Goal: Task Accomplishment & Management: Manage account settings

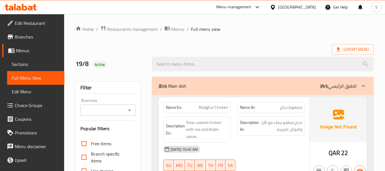
scroll to position [1714, 0]
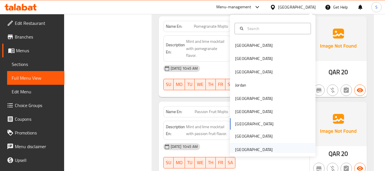
click at [254, 152] on div "[GEOGRAPHIC_DATA]" at bounding box center [254, 149] width 38 height 6
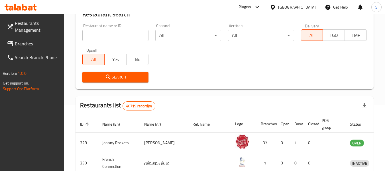
scroll to position [33, 0]
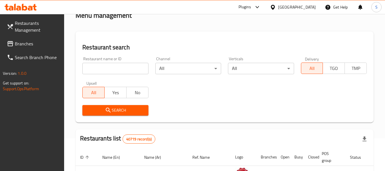
click at [111, 69] on input "search" at bounding box center [115, 68] width 66 height 11
paste input "704117"
type input "704117"
click button "Search" at bounding box center [115, 110] width 66 height 11
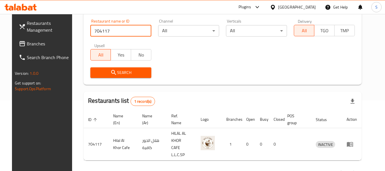
scroll to position [79, 0]
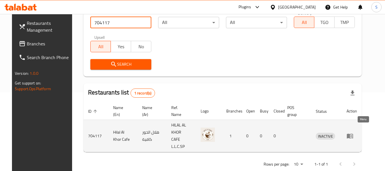
click at [353, 134] on icon "enhanced table" at bounding box center [350, 136] width 6 height 5
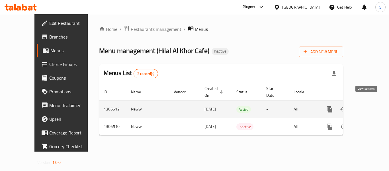
click at [369, 106] on icon "enhanced table" at bounding box center [371, 109] width 7 height 7
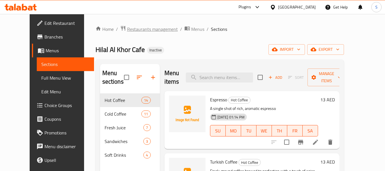
click at [131, 28] on span "Restaurants management" at bounding box center [152, 29] width 51 height 7
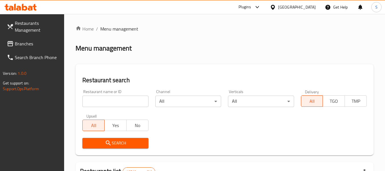
click at [123, 100] on input "search" at bounding box center [115, 101] width 66 height 11
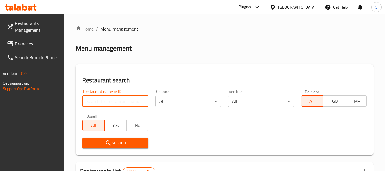
paste input "704117"
type input "704117"
click button "Search" at bounding box center [115, 143] width 66 height 11
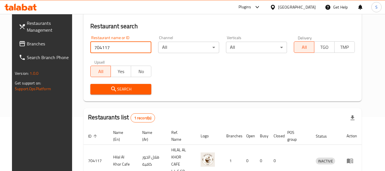
scroll to position [76, 0]
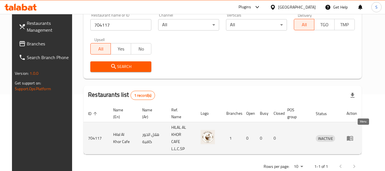
click at [352, 137] on icon "enhanced table" at bounding box center [351, 138] width 2 height 2
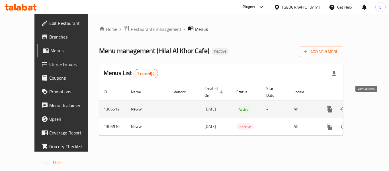
click at [368, 106] on icon "enhanced table" at bounding box center [371, 109] width 7 height 7
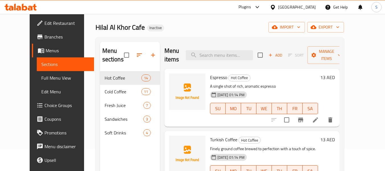
scroll to position [29, 0]
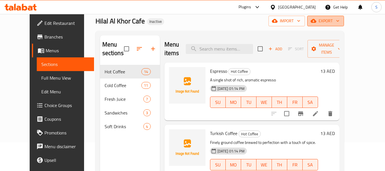
click at [340, 23] on span "export" at bounding box center [326, 20] width 28 height 7
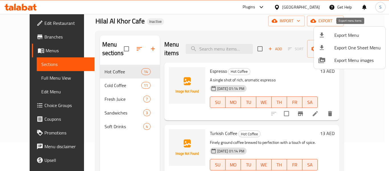
click at [351, 33] on span "Export Menu" at bounding box center [358, 35] width 46 height 7
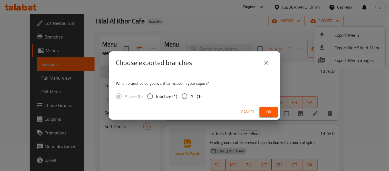
click at [190, 98] on input "All (1)" at bounding box center [185, 96] width 12 height 12
radio input "true"
click at [267, 111] on span "Ok" at bounding box center [268, 111] width 9 height 7
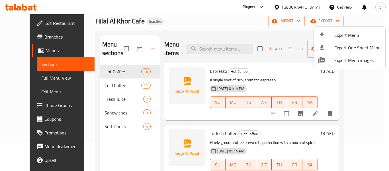
click at [188, 25] on div at bounding box center [194, 85] width 389 height 171
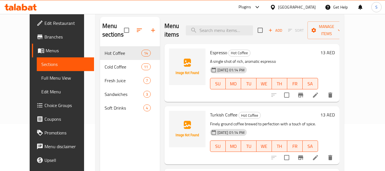
scroll to position [57, 0]
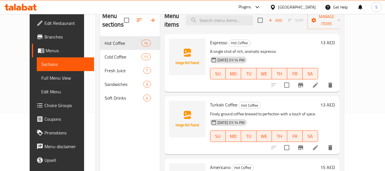
click at [44, 23] on span "Edit Restaurant" at bounding box center [66, 23] width 45 height 7
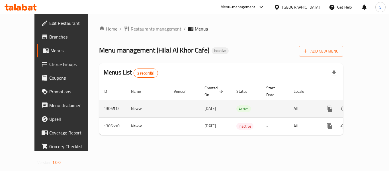
click at [368, 105] on icon "enhanced table" at bounding box center [371, 108] width 7 height 7
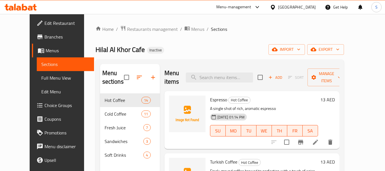
scroll to position [29, 0]
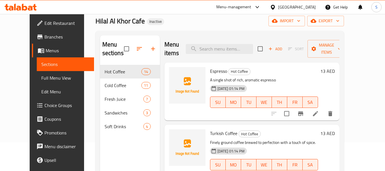
click at [41, 75] on span "Full Menu View" at bounding box center [65, 77] width 48 height 7
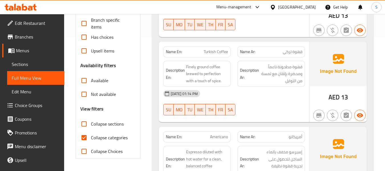
scroll to position [143, 0]
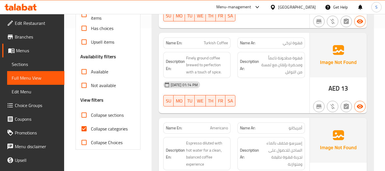
click at [100, 129] on span "Collapse categories" at bounding box center [109, 128] width 37 height 7
click at [91, 129] on input "Collapse categories" at bounding box center [84, 129] width 14 height 14
checkbox input "false"
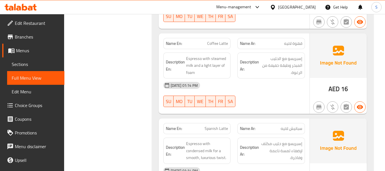
scroll to position [428, 0]
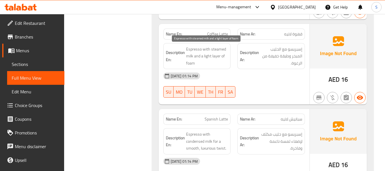
click at [188, 57] on span "Espresso with steamed milk and a light layer of foam" at bounding box center [207, 56] width 42 height 21
click at [192, 65] on span "Espresso with steamed milk and a light layer of foam" at bounding box center [207, 56] width 42 height 21
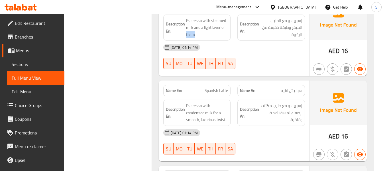
scroll to position [485, 0]
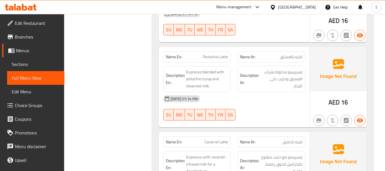
scroll to position [827, 0]
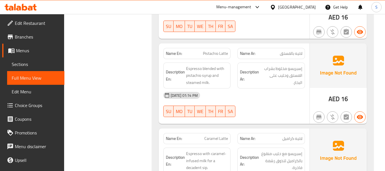
click at [213, 54] on span "Pistachio Latte" at bounding box center [215, 53] width 25 height 6
copy span "Pistachio Latte"
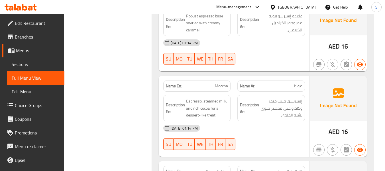
scroll to position [1055, 0]
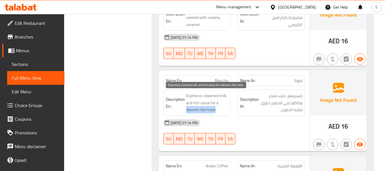
drag, startPoint x: 187, startPoint y: 109, endPoint x: 215, endPoint y: 110, distance: 28.5
click at [215, 110] on span "Espresso, steamed milk, and rich cocoa for a dessert-like treat." at bounding box center [207, 102] width 42 height 21
copy span "dessert-like treat"
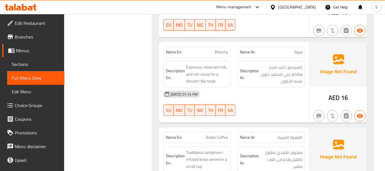
click at [225, 55] on span "Moccha" at bounding box center [221, 52] width 13 height 6
copy span "Moccha"
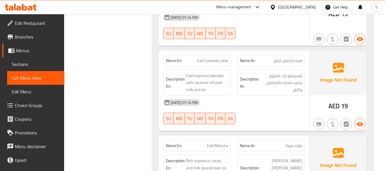
scroll to position [1654, 0]
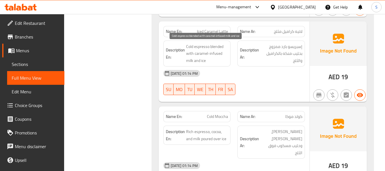
click at [216, 54] on span "Cold espresso blended with caramel-infused milk and ice" at bounding box center [207, 53] width 42 height 21
click at [200, 61] on span "Cold espresso blended with caramel-infused milk and ice" at bounding box center [207, 53] width 42 height 21
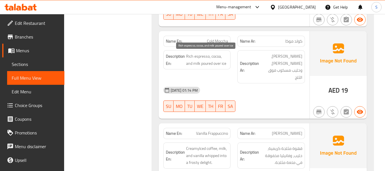
scroll to position [1739, 0]
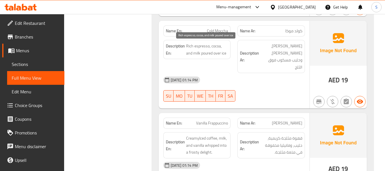
click at [224, 52] on span "Rich espresso, cocoa, and milk poured over ice" at bounding box center [207, 49] width 42 height 14
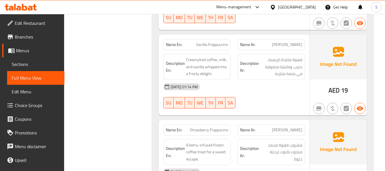
scroll to position [1882, 0]
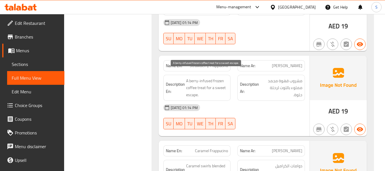
click at [197, 80] on span "A berry-infused frozen coffee treat for a sweet escape." at bounding box center [207, 87] width 42 height 21
copy span "A berry-infused frozen coffee treat for a sweet escape."
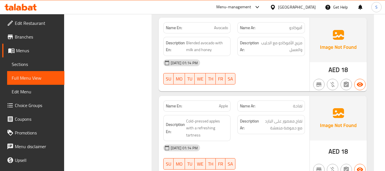
scroll to position [2481, 0]
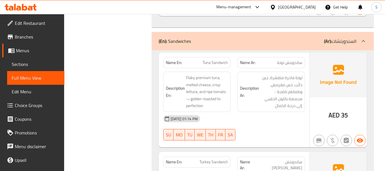
scroll to position [2880, 0]
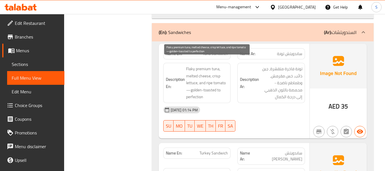
click at [192, 65] on span "Flaky premium tuna, melted cheese, crisp lettuce, and ripe tomato—golden-toaste…" at bounding box center [207, 82] width 42 height 35
copy span "Flaky"
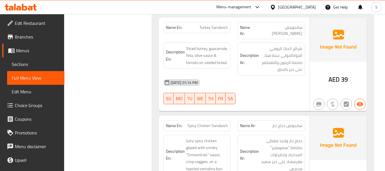
scroll to position [3051, 0]
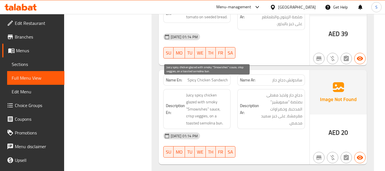
click at [218, 109] on span "Juicy spicy chicken glazed with smoky "Smowishes" sauce, crisp veggies, on a to…" at bounding box center [207, 109] width 42 height 35
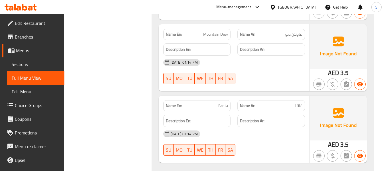
scroll to position [3372, 0]
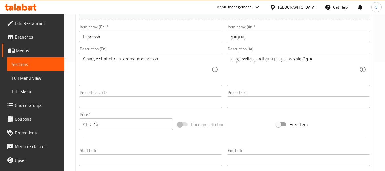
scroll to position [114, 0]
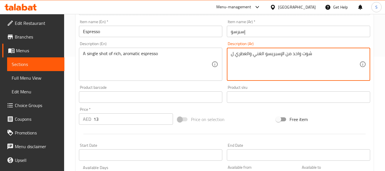
drag, startPoint x: 234, startPoint y: 56, endPoint x: 228, endPoint y: 56, distance: 6.0
type textarea "شوت واحد من الإسبريسو الغني والعطري"
click at [261, 33] on input "إسبرسو" at bounding box center [298, 31] width 143 height 11
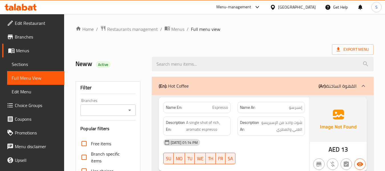
click at [27, 58] on link "Sections" at bounding box center [35, 64] width 57 height 14
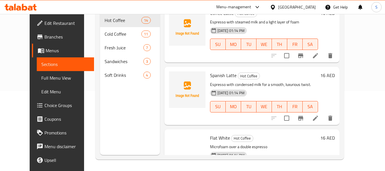
scroll to position [285, 0]
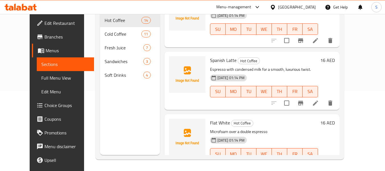
click at [290, 93] on div "Spanish Latte Hot Coffee Espresso with condensed milk for a smooth, luxurious t…" at bounding box center [252, 81] width 175 height 58
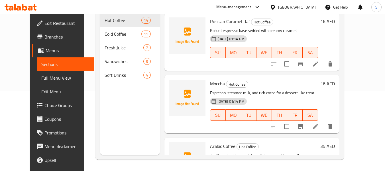
scroll to position [724, 0]
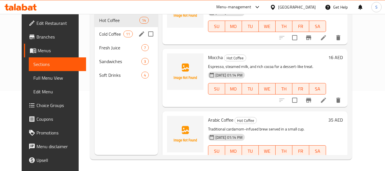
click at [101, 38] on div "Cold Coffee 11" at bounding box center [126, 34] width 63 height 14
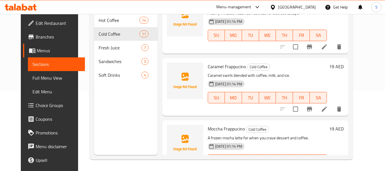
scroll to position [430, 0]
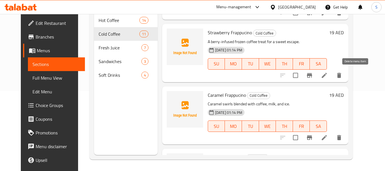
click at [343, 76] on icon "delete" at bounding box center [339, 75] width 7 height 7
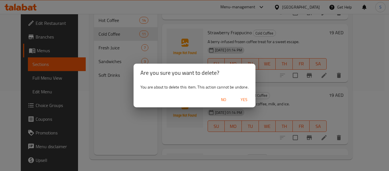
click at [243, 100] on span "Yes" at bounding box center [245, 99] width 14 height 7
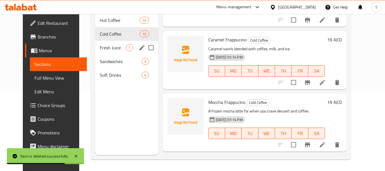
click at [100, 48] on span "Fresh Juice" at bounding box center [113, 47] width 26 height 7
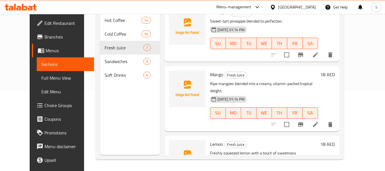
scroll to position [285, 0]
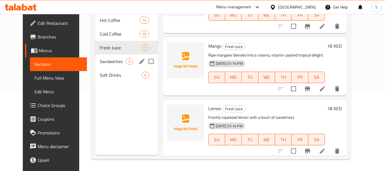
click at [100, 60] on span "Sandwiches" at bounding box center [113, 61] width 26 height 7
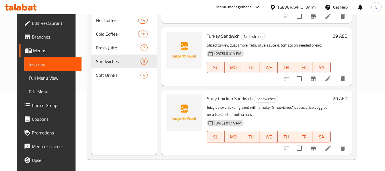
scroll to position [53, 0]
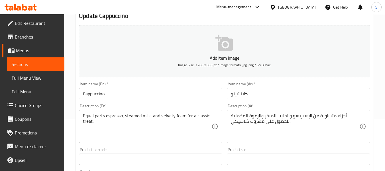
scroll to position [57, 0]
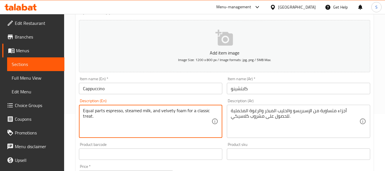
click at [84, 112] on textarea "Equal parts espresso, steamed milk, and velvety foam for a classic treat." at bounding box center [147, 121] width 129 height 27
type textarea "creamy, Equal parts espresso, steamed milk, and velvety foam for a classic trea…"
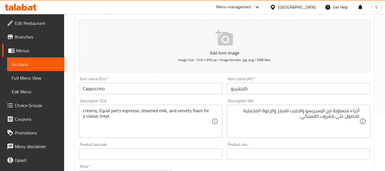
click at [362, 111] on div "أجزاء متساوية من الإسبريسو والحليب المبخر والرغوة المخملية للحصول على مشروب كلا…" at bounding box center [298, 121] width 143 height 33
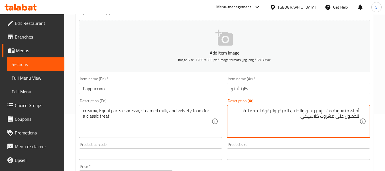
click at [358, 111] on textarea "أجزاء متساوية من الإسبريسو والحليب المبخر والرغوة المخملية للحصول على مشروب كلا…" at bounding box center [295, 121] width 129 height 27
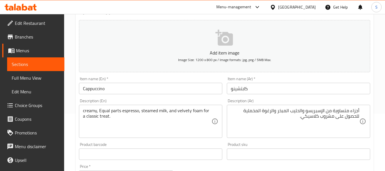
click at [360, 111] on div "أجزاء متساوية من الإسبريسو والحليب المبخر والرغوة المخملية للحصول على مشروب كلا…" at bounding box center [298, 121] width 143 height 33
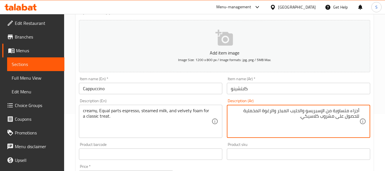
click at [360, 109] on div "أجزاء متساوية من الإسبريسو والحليب المبخر والرغوة المخملية للحصول على مشروب كلا…" at bounding box center [298, 121] width 143 height 33
type textarea "كريمي, أجزاء متساوية من الإسبريسو والحليب المبخر والرغوة المخملية للحصول على مش…"
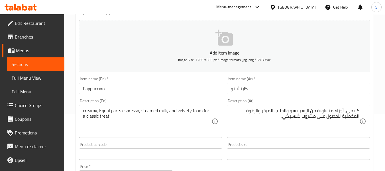
click at [287, 95] on div "Item name (Ar)   * كابتشينو Item name (Ar) *" at bounding box center [299, 85] width 148 height 22
click at [286, 88] on input "كابتشينو" at bounding box center [298, 88] width 143 height 11
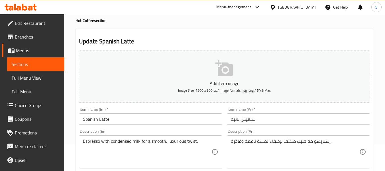
scroll to position [57, 0]
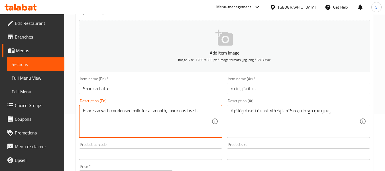
paste textarea "Sweet, creamy,"
type textarea "Sweet, creamy, Espresso with condensed milk for a smooth, luxurious twist."
click at [231, 111] on div "إسبريسو مع حليب مكثف لإضفاء لمسة ناعمة وفاخرة. Description (Ar)" at bounding box center [298, 121] width 143 height 33
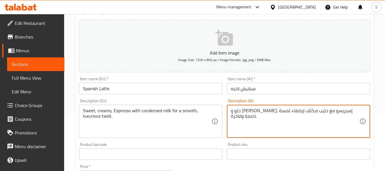
type textarea "حلو و [PERSON_NAME], إسبريسو مع حليب مكثف لإضفاء لمسة ناعمة وفاخرة."
click at [265, 90] on input "سبانيش لاتيه" at bounding box center [298, 88] width 143 height 11
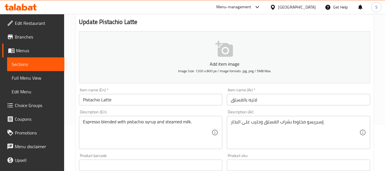
scroll to position [57, 0]
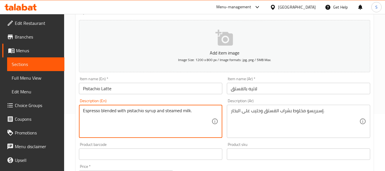
paste textarea "Nutty, sweet,"
type textarea "Nutty, sweet, Espresso blended with pistachio syrup and steamed milk."
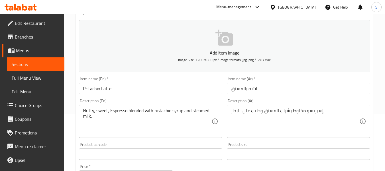
click at [231, 112] on div "إسبريسو مخلوط بشراب الفستق وحليب على البخار. Description (Ar)" at bounding box center [298, 121] width 143 height 33
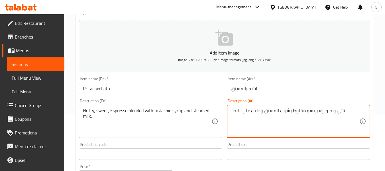
type textarea "ناتي و حلو, إسبريسو مخلوط بشراب الفستق وحليب على البخار."
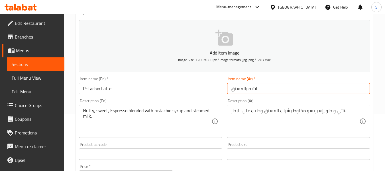
click at [273, 85] on input "لاتيه بالفستق" at bounding box center [298, 88] width 143 height 11
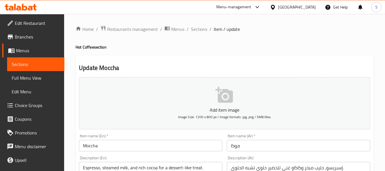
scroll to position [57, 0]
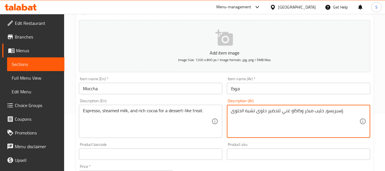
drag, startPoint x: 240, startPoint y: 111, endPoint x: 232, endPoint y: 111, distance: 8.3
type textarea "إسبريسو، حليب مبخر وكاكاو غني لتحضير حلوى تشبه التريت."
click at [265, 89] on input "موكا" at bounding box center [298, 88] width 143 height 11
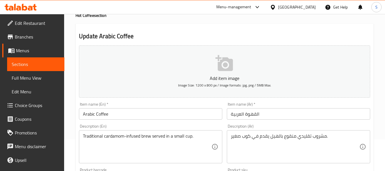
scroll to position [57, 0]
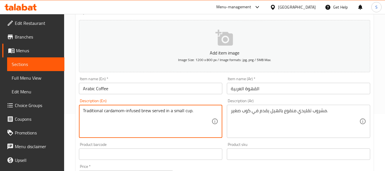
paste textarea "Spiced, fragrant,"
type textarea "Spiced, fragrant, Traditional cardamom-infused brew served in a small cup."
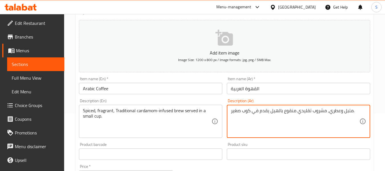
type textarea "متبل وعطري, مشروب تقليدي منقوع بالهيل يقدم في كوب صغير."
click at [294, 93] on input "القهوة العربية" at bounding box center [298, 88] width 143 height 11
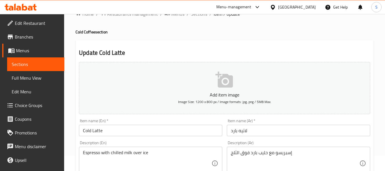
scroll to position [29, 0]
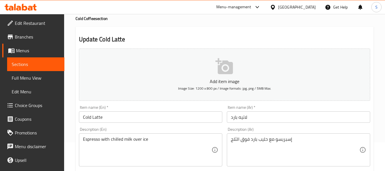
click at [230, 143] on div "إسبريسو مع حليب بارد فوق الثلج Description (Ar)" at bounding box center [298, 149] width 143 height 33
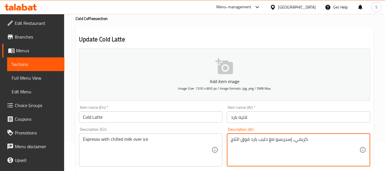
type textarea "كريمي, إسبريسو مع حليب بارد فوق الثلج"
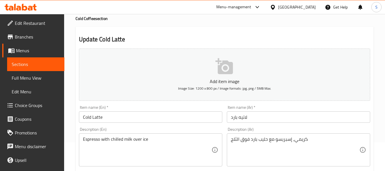
click at [80, 140] on div "Espresso with chilled milk over ice Description (En)" at bounding box center [150, 149] width 143 height 33
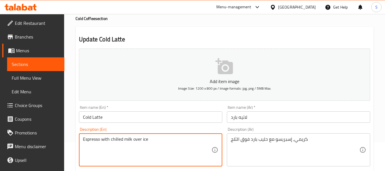
paste textarea "creamy,"
type textarea "creamy, Espresso with chilled milk over ice"
click at [127, 122] on input "Cold Latte" at bounding box center [150, 116] width 143 height 11
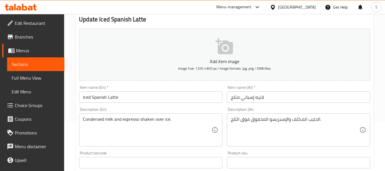
scroll to position [57, 0]
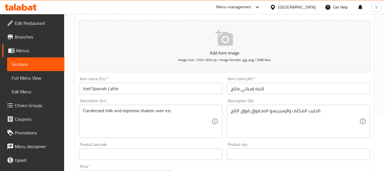
click at [79, 113] on div "Condensed milk and espresso shaken over ice. Description (En)" at bounding box center [150, 121] width 143 height 33
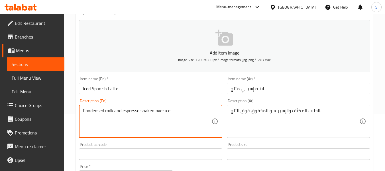
paste textarea "Sweet, creamy,"
type textarea "Sweet, creamy, Condensed milk and espresso shaken over ice."
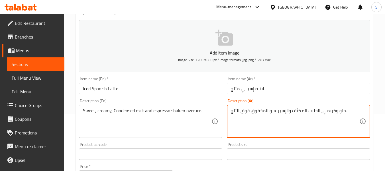
type textarea "حلو وكريمي, الحليب المكثف والإسبريسو المخفوق فوق الثلج."
click at [269, 90] on input "لاتيه إسباني مثلج" at bounding box center [298, 88] width 143 height 11
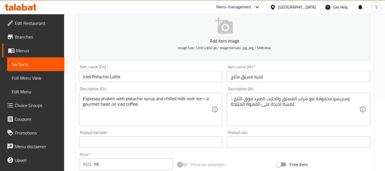
scroll to position [86, 0]
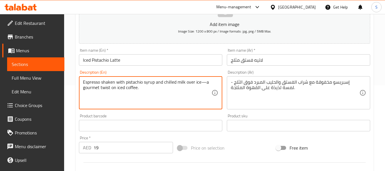
drag, startPoint x: 201, startPoint y: 81, endPoint x: 202, endPoint y: 92, distance: 11.1
type textarea "Espresso shaken with pistachio syrup and chilled milk over ice"
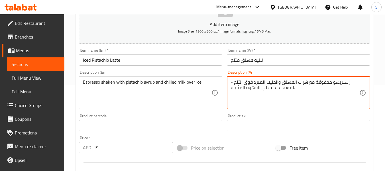
drag, startPoint x: 234, startPoint y: 82, endPoint x: 233, endPoint y: 88, distance: 5.1
click at [232, 82] on textarea "إسبريسو مخفوقة مع شراب الفستق والحليب المبرد فوق الثلجة." at bounding box center [295, 92] width 129 height 27
type textarea "إسبريسو مخفوقة مع شراب الفستق والحليب المبرد فوق الثلج."
click at [81, 84] on div "Espresso shaken with pistachio syrup and chilled milk over ice Description (En)" at bounding box center [150, 92] width 143 height 33
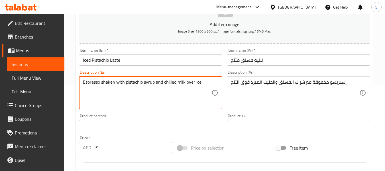
click at [84, 82] on textarea "Espresso shaken with pistachio syrup and chilled milk over ice" at bounding box center [147, 92] width 129 height 27
paste textarea "Creamy, nutty,"
type textarea "Creamy, nutty, Espresso shaken with pistachio syrup and chilled milk over ice"
click at [230, 84] on div "إسبريسو مخفوقة مع شراب الفستق والحليب المبرد فوق الثلج. Description (Ar)" at bounding box center [298, 92] width 143 height 33
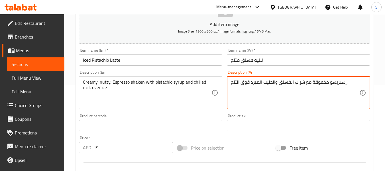
click at [231, 81] on textarea "إسبريسو مخفوقة مع شراب الفستق والحليب المبرد فوق الثلج." at bounding box center [295, 92] width 129 height 27
type textarea "كريمي وناتي, إسبريسو مخفوقة مع شراب الفستق والحليب المبرد فوق الثلج."
click at [319, 60] on input "لاتيه فستق مثلج" at bounding box center [298, 59] width 143 height 11
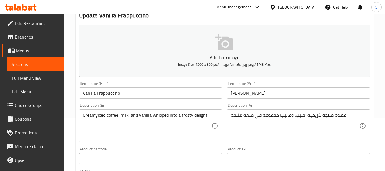
scroll to position [57, 0]
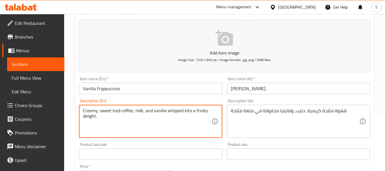
type textarea "Creamy, sweet Iced coffee, milk, and vanilla whipped into a frosty delight."
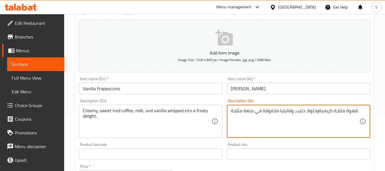
click at [320, 111] on textarea "قهوة مثلجة كريميةوحلوة، حليب، وفانيليا مخفوقة في متعة مثلجة." at bounding box center [295, 121] width 129 height 27
type textarea "قهوة مثلجة كريمية وحلوة، حليب، وفانيليا مخفوقة في متعة مثلجة."
click at [317, 90] on input "[PERSON_NAME]" at bounding box center [298, 88] width 143 height 11
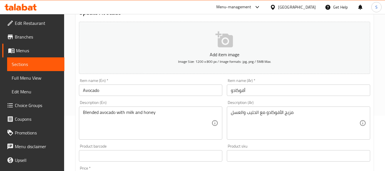
scroll to position [57, 0]
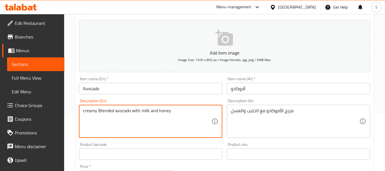
type textarea "creamy Blended avocado with milk and honey"
click at [230, 112] on div "مزيج الأفوكادو مع الحليب والعسل Description (Ar)" at bounding box center [298, 121] width 143 height 33
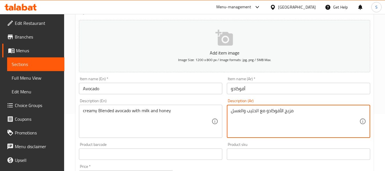
click at [266, 111] on textarea "مزيج الأفوكادو مع الحليب والعسل" at bounding box center [295, 121] width 129 height 27
click at [262, 113] on textarea "مزيج الأفوكادو ;vdldمع الحليب والعسل" at bounding box center [295, 121] width 129 height 27
drag, startPoint x: 268, startPoint y: 109, endPoint x: 260, endPoint y: 110, distance: 8.3
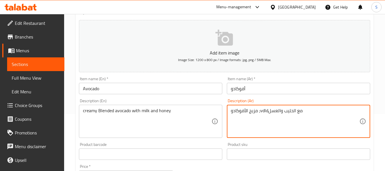
click at [260, 110] on textarea "مزيج الأفوكادو ;vdldمع الحليب والعسل" at bounding box center [295, 121] width 129 height 27
type textarea "مزيج الأفوكادو كريمي مع الحليب والعسل"
click at [261, 91] on input "أفوكادو" at bounding box center [298, 88] width 143 height 11
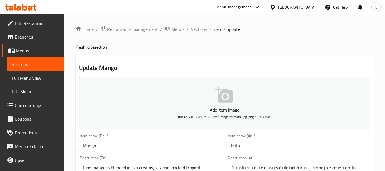
scroll to position [86, 0]
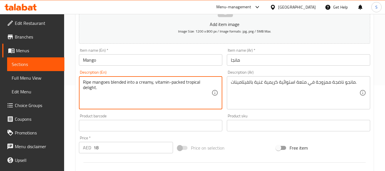
drag, startPoint x: 153, startPoint y: 84, endPoint x: 159, endPoint y: 96, distance: 13.9
click at [159, 96] on textarea "Ripe mangoes blended into a creamy, vitamin-packed tropical delight." at bounding box center [147, 92] width 129 height 27
type textarea "Ripe mangoes blended into a creamy"
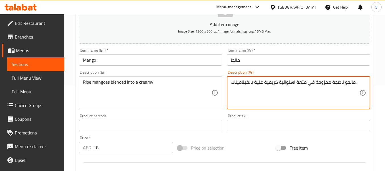
drag, startPoint x: 301, startPoint y: 80, endPoint x: 278, endPoint y: 80, distance: 22.2
drag, startPoint x: 263, startPoint y: 84, endPoint x: 218, endPoint y: 85, distance: 44.8
click at [218, 85] on div "Add item image Image Size: 1200 x 800 px / Image formats: jpg, png / 5MB Max. I…" at bounding box center [225, 112] width 296 height 246
click at [245, 82] on textarea "مانجو ناضجة ممزوجة كريمية ." at bounding box center [295, 92] width 129 height 27
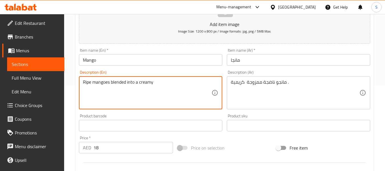
drag, startPoint x: 84, startPoint y: 81, endPoint x: 165, endPoint y: 84, distance: 80.4
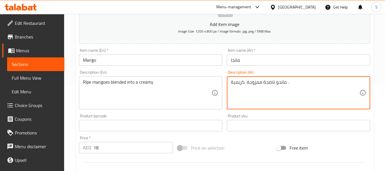
click at [264, 82] on textarea "مانجو ناضجة ممزوجة كريمية ." at bounding box center [295, 92] width 129 height 27
paste textarea "في شكل كريمي"
type textarea "مانجو ناضجة ممزوجة في شكل كريمي"
click at [82, 82] on div "Ripe mangoes blended into a creamy Description (En)" at bounding box center [150, 92] width 143 height 33
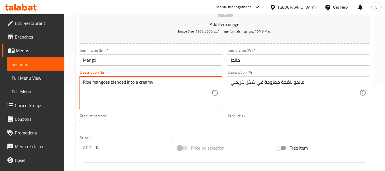
click at [84, 82] on textarea "Ripe mangoes blended into a creamy" at bounding box center [147, 92] width 129 height 27
type textarea "thick Ripe mangoes blended into a creamy"
click at [231, 83] on div "مانجو ناضجة ممزوجة في شكل كريمي Description (Ar)" at bounding box center [298, 92] width 143 height 33
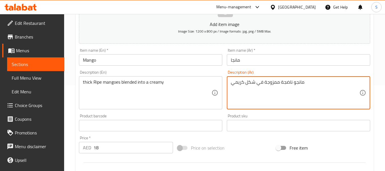
click at [263, 82] on textarea "مانجو ناضجة ممزوجة في شكل كريمي" at bounding box center [295, 92] width 129 height 27
click at [280, 84] on textarea "مانجو ناضجة ممزوجة في شكل كريمي" at bounding box center [295, 92] width 129 height 27
type textarea "مانجو ناضجة كثيفة ممزوجة في شكل كريمي"
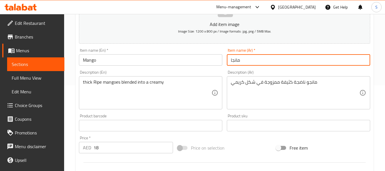
click at [277, 59] on input "مانجا" at bounding box center [298, 59] width 143 height 11
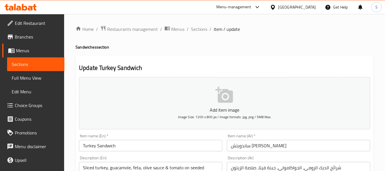
scroll to position [57, 0]
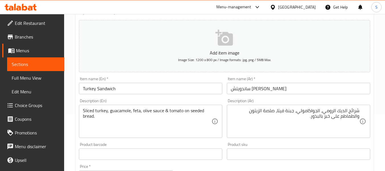
drag, startPoint x: 265, startPoint y: 150, endPoint x: 255, endPoint y: 128, distance: 24.1
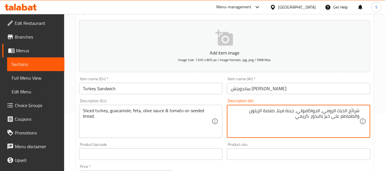
type textarea "شرائح الديك الرومي، الجواكامولي، جبنة فيتا، صلصة الزيتون والطماطم على خبز بالبذ…"
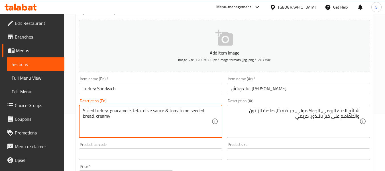
type textarea "Sliced turkey, guacamole, feta, olive sauce & tomato on seeded bread, creamy"
click at [135, 92] on input "Turkey Sandwich" at bounding box center [150, 88] width 143 height 11
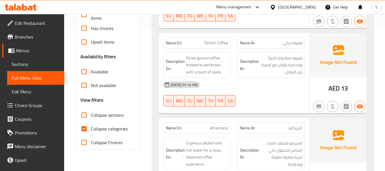
scroll to position [200, 0]
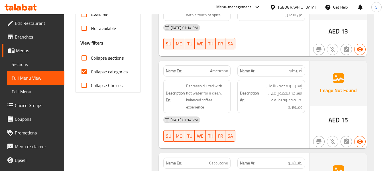
drag, startPoint x: 120, startPoint y: 72, endPoint x: 151, endPoint y: 89, distance: 35.2
click at [120, 72] on span "Collapse categories" at bounding box center [109, 71] width 37 height 7
click at [91, 72] on input "Collapse categories" at bounding box center [84, 72] width 14 height 14
checkbox input "false"
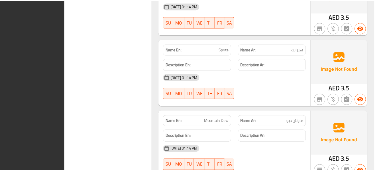
scroll to position [3259, 0]
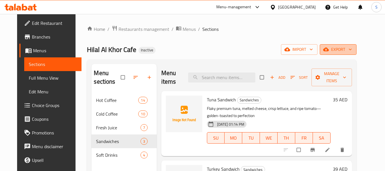
click at [352, 49] on icon "button" at bounding box center [350, 50] width 3 height 2
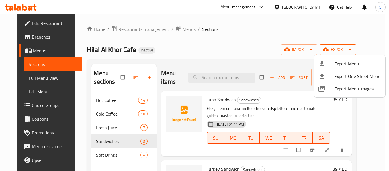
click at [332, 68] on li "Export Menu" at bounding box center [350, 63] width 72 height 13
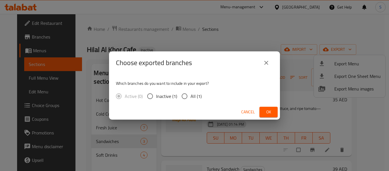
drag, startPoint x: 192, startPoint y: 97, endPoint x: 236, endPoint y: 114, distance: 47.1
click at [192, 97] on span "All (1)" at bounding box center [196, 96] width 11 height 7
click at [191, 97] on input "All (1)" at bounding box center [185, 96] width 12 height 12
radio input "true"
click at [266, 111] on span "Ok" at bounding box center [268, 111] width 9 height 7
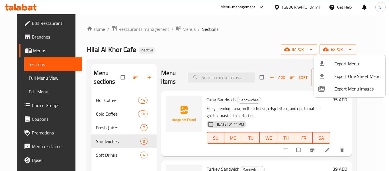
click at [108, 125] on div at bounding box center [194, 85] width 389 height 171
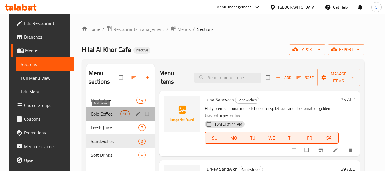
drag, startPoint x: 99, startPoint y: 114, endPoint x: 218, endPoint y: 50, distance: 135.7
click at [99, 114] on span "Cold Coffee" at bounding box center [106, 113] width 30 height 7
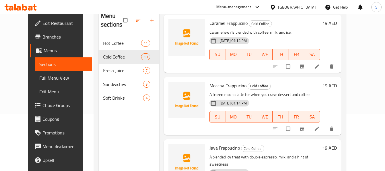
scroll to position [475, 0]
